Goal: Navigation & Orientation: Find specific page/section

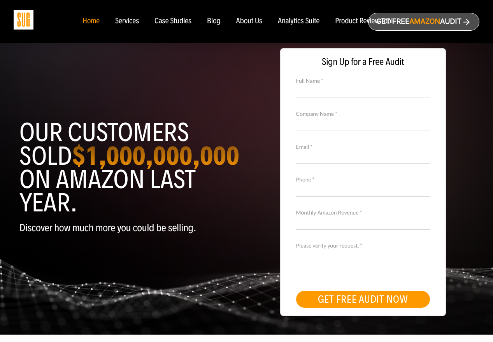
click at [126, 23] on div "Services" at bounding box center [127, 21] width 24 height 9
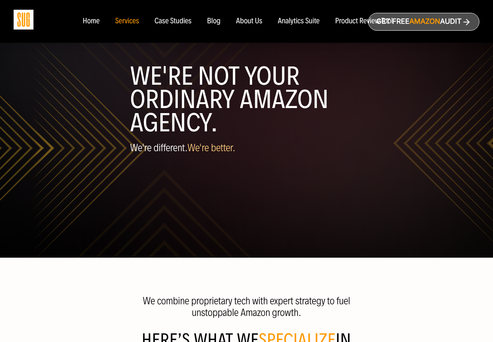
click at [326, 25] on ul "Home Services Case Studies" at bounding box center [238, 21] width 326 height 9
click at [303, 20] on div "Analytics Suite" at bounding box center [299, 21] width 42 height 9
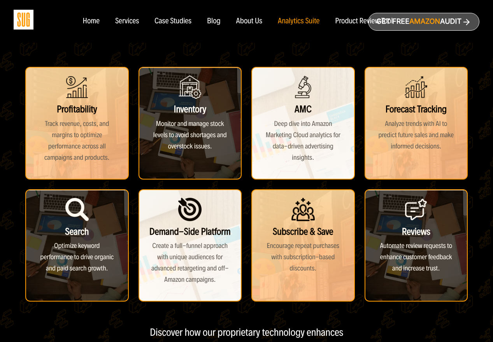
scroll to position [142, 0]
